Goal: Task Accomplishment & Management: Manage account settings

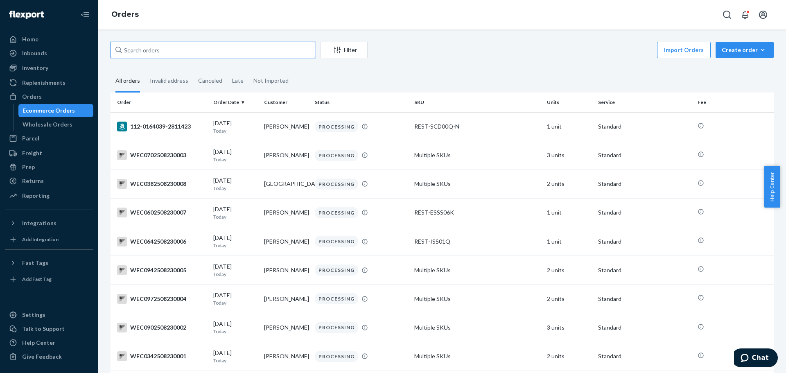
click at [155, 57] on input "text" at bounding box center [213, 50] width 205 height 16
paste input "114-0234553-7805048"
type input "114-0234553-7805048"
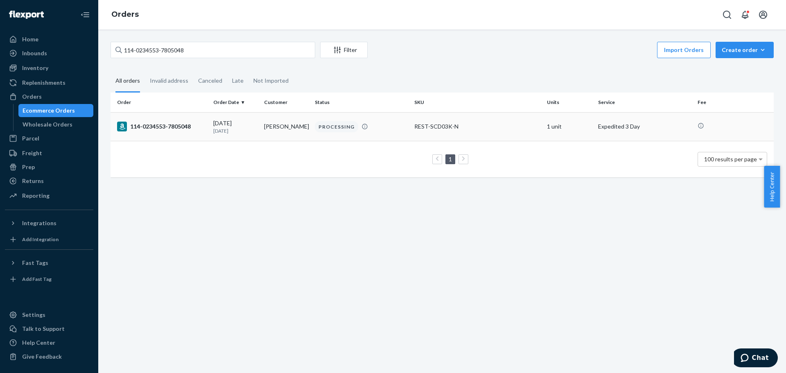
click at [187, 121] on td "114-0234553-7805048" at bounding box center [161, 126] width 100 height 29
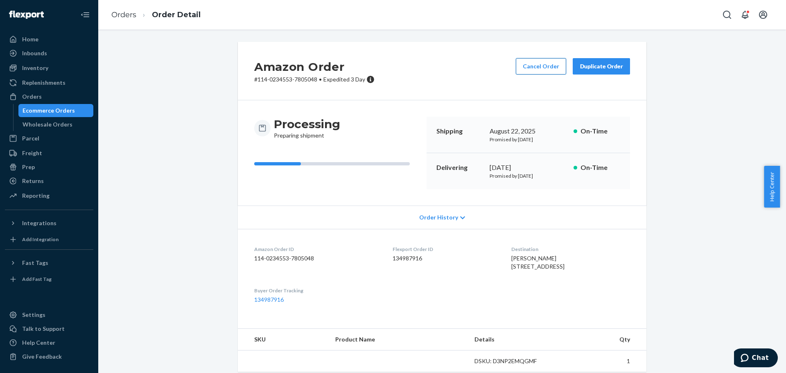
click at [541, 68] on button "Cancel Order" at bounding box center [541, 66] width 50 height 16
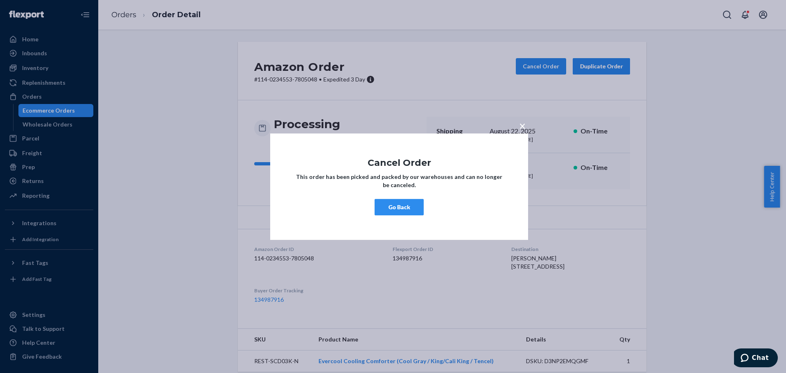
click at [674, 169] on div "× Cancel Order This order has been picked and packed by our warehouses and can …" at bounding box center [393, 186] width 786 height 373
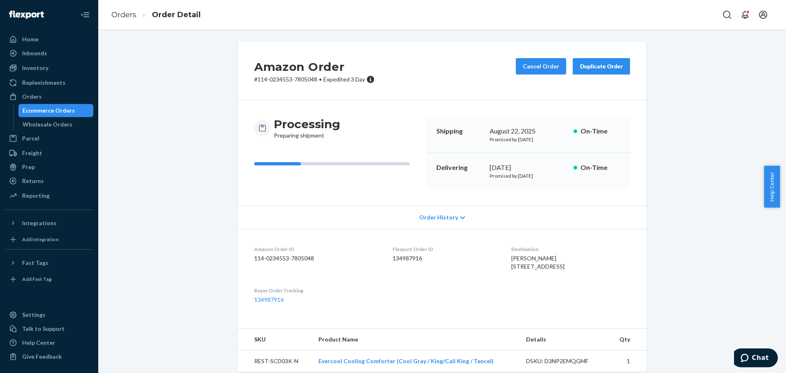
click at [192, 187] on div "Amazon Order # 114-0234553-7805048 • Expedited 3 Day Cancel Order Duplicate Ord…" at bounding box center [442, 286] width 676 height 489
click at [181, 171] on div "Amazon Order # 114-0234553-7805048 • Expedited 3 Day Cancel Order Duplicate Ord…" at bounding box center [442, 286] width 676 height 489
click at [543, 67] on button "Cancel Order" at bounding box center [541, 66] width 50 height 16
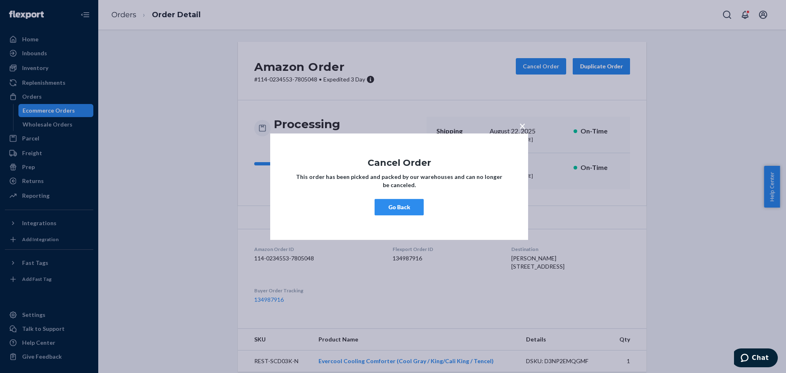
click at [405, 207] on button "Go Back" at bounding box center [399, 207] width 49 height 16
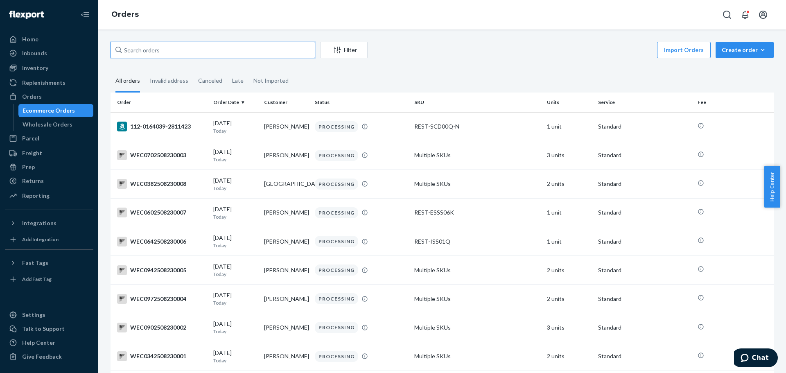
paste input "114-0234553-7805048. B"
drag, startPoint x: 192, startPoint y: 51, endPoint x: 193, endPoint y: 45, distance: 6.2
click at [193, 45] on input "text" at bounding box center [213, 50] width 205 height 16
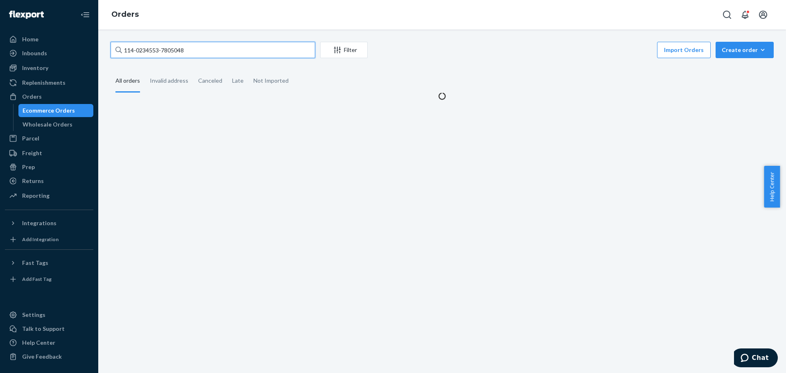
type input "114-0234553-7805048"
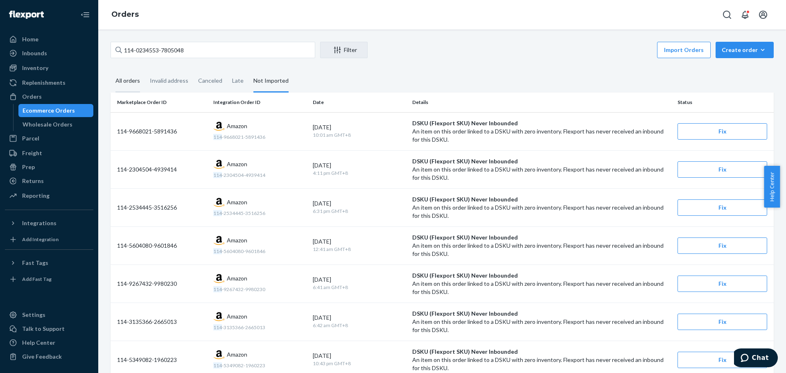
click at [133, 75] on div "All orders" at bounding box center [127, 81] width 25 height 23
click at [111, 70] on input "All orders" at bounding box center [111, 70] width 0 height 0
